Goal: Information Seeking & Learning: Learn about a topic

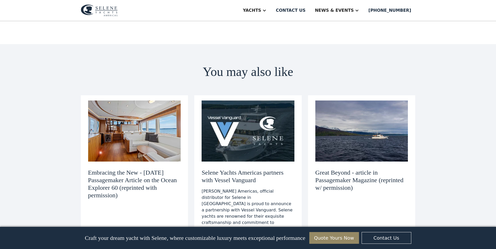
scroll to position [758, 0]
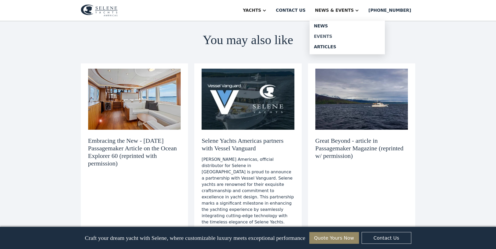
click at [340, 35] on div "Events" at bounding box center [347, 37] width 67 height 4
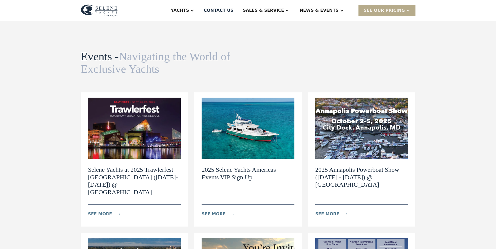
click at [392, 133] on img at bounding box center [361, 128] width 93 height 61
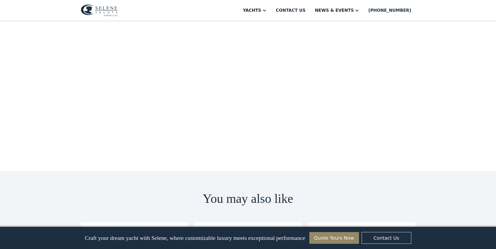
scroll to position [497, 0]
